Goal: Task Accomplishment & Management: Use online tool/utility

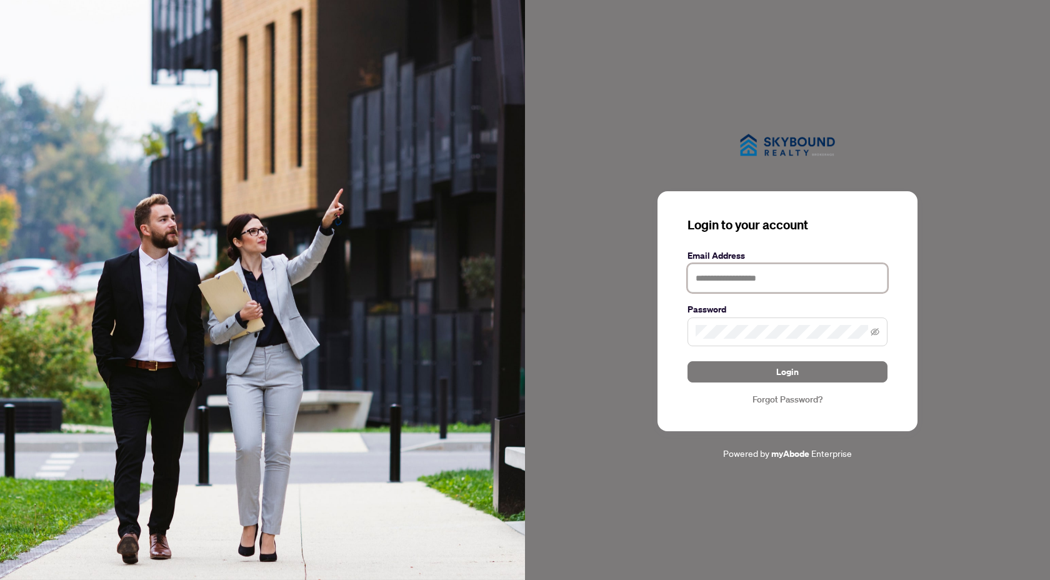
click at [784, 277] on input "text" at bounding box center [787, 278] width 200 height 29
type input "**********"
click at [687, 361] on button "Login" at bounding box center [787, 371] width 200 height 21
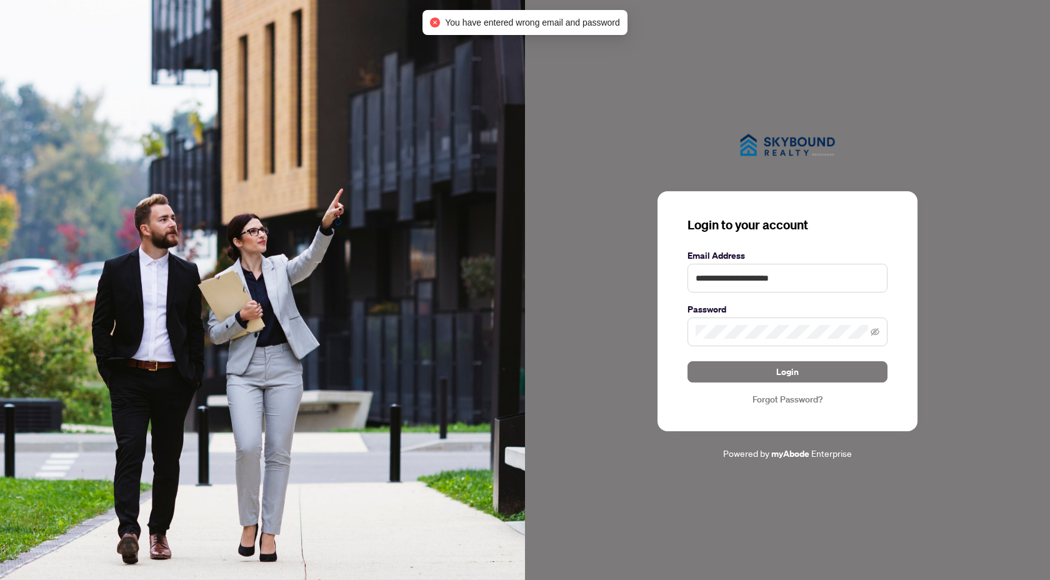
click at [747, 339] on span at bounding box center [787, 331] width 200 height 29
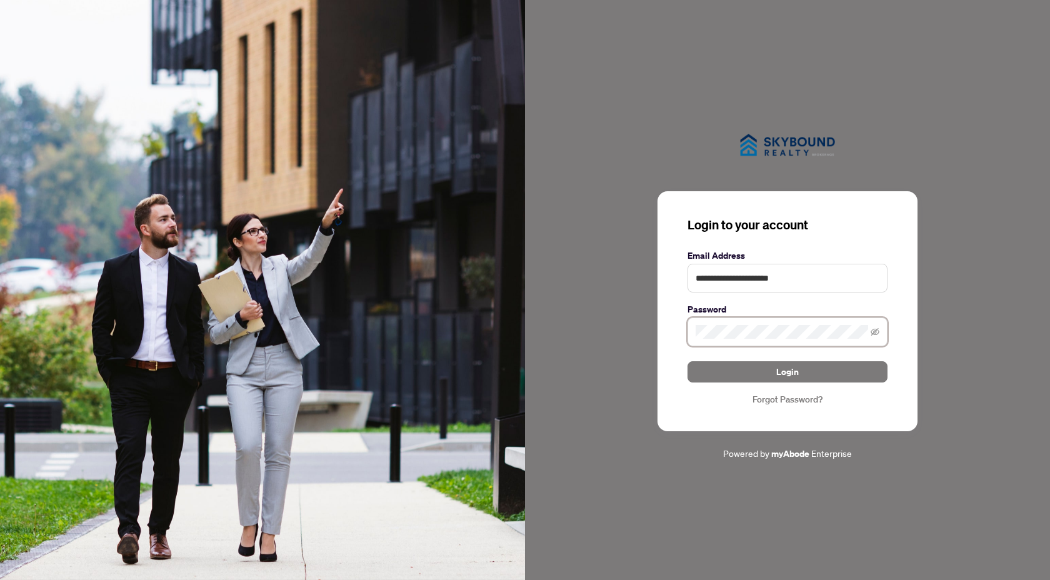
click at [687, 361] on button "Login" at bounding box center [787, 371] width 200 height 21
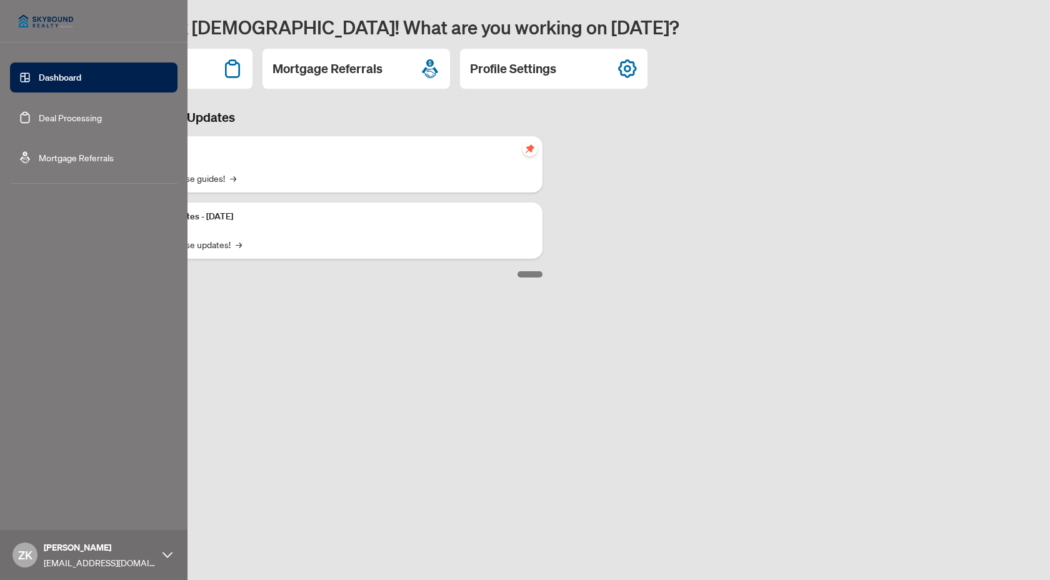
click at [64, 116] on link "Deal Processing" at bounding box center [70, 117] width 63 height 11
